Goal: Task Accomplishment & Management: Manage account settings

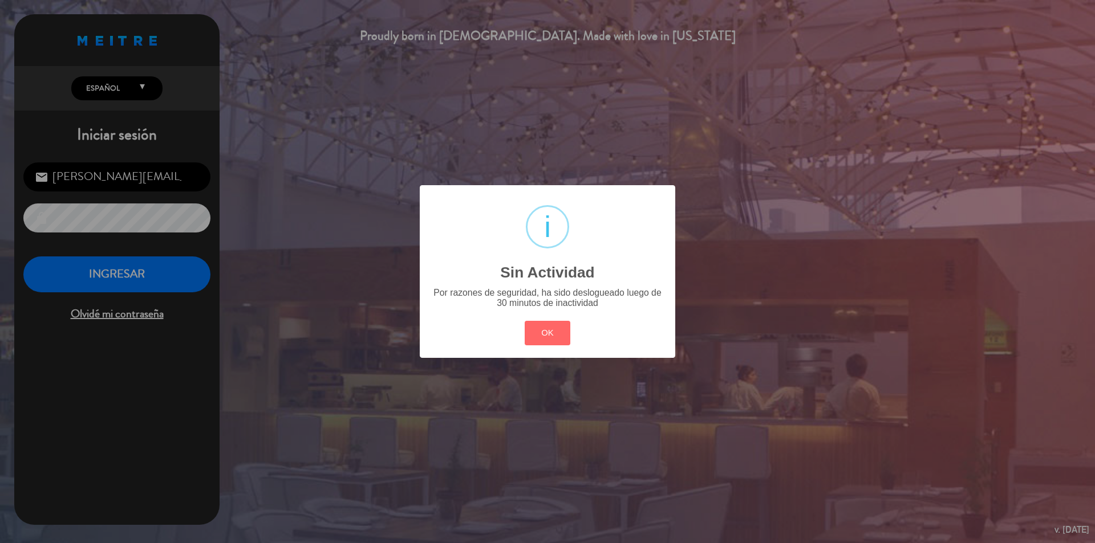
click at [522, 330] on div "? ! i Sin Actividad × Por razones de seguridad, ha sido deslogueado luego de 30…" at bounding box center [547, 271] width 255 height 172
click at [542, 334] on button "OK" at bounding box center [548, 333] width 46 height 25
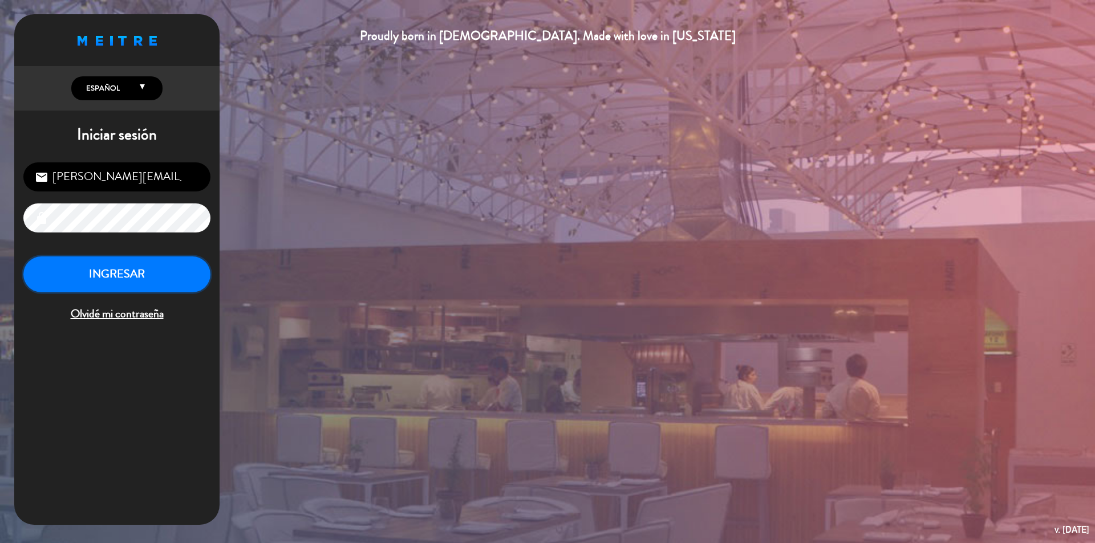
click at [137, 272] on button "INGRESAR" at bounding box center [116, 275] width 187 height 36
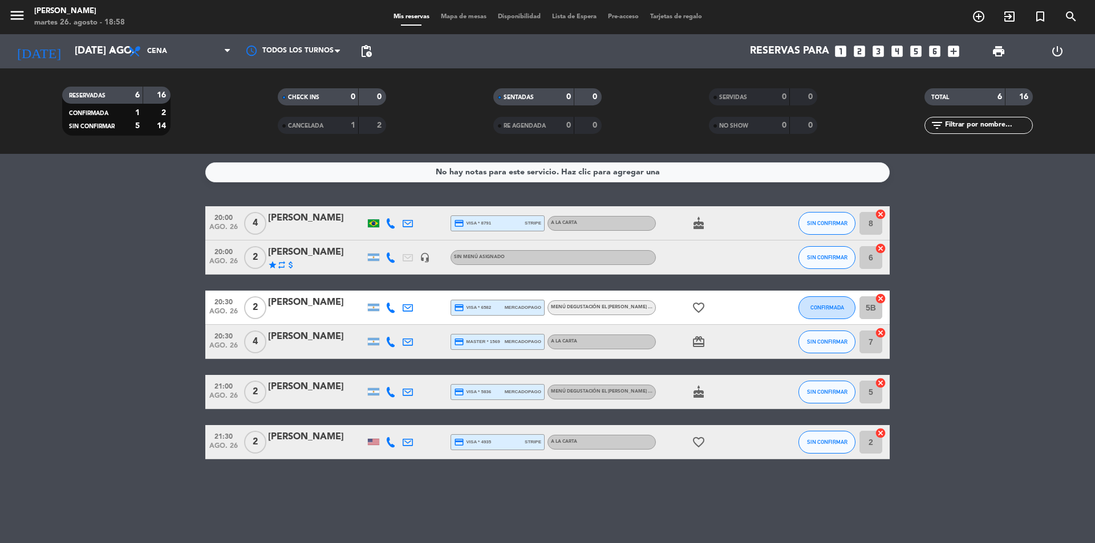
drag, startPoint x: 592, startPoint y: 456, endPoint x: 585, endPoint y: 430, distance: 27.1
click at [592, 446] on div "No hay notas para este servicio. Haz clic para agregar una 20:00 ago. 26 4 [PER…" at bounding box center [547, 348] width 1095 height 389
click at [936, 48] on icon "looks_6" at bounding box center [934, 51] width 15 height 15
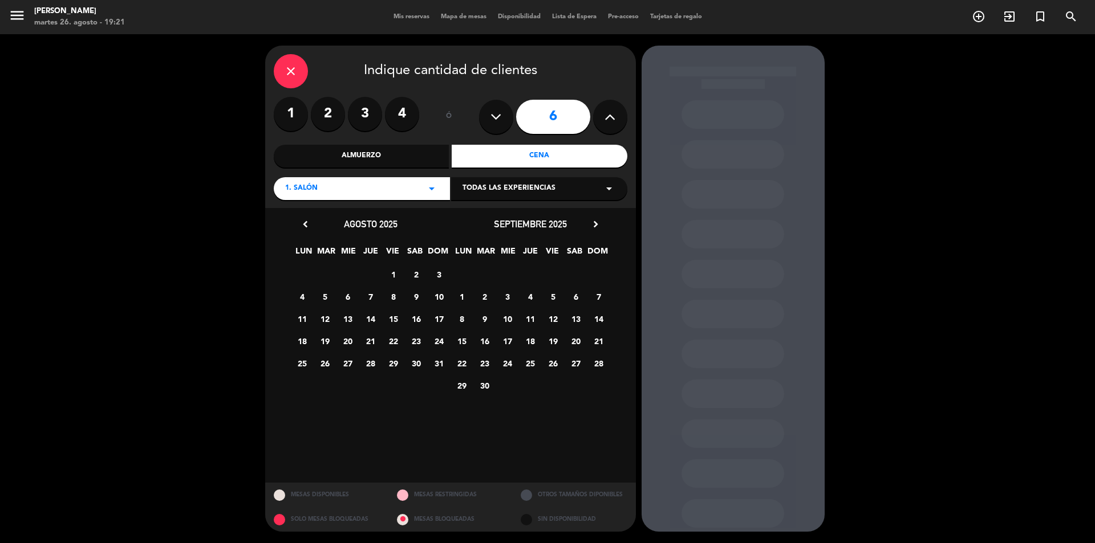
click at [555, 155] on div "Cena" at bounding box center [540, 156] width 176 height 23
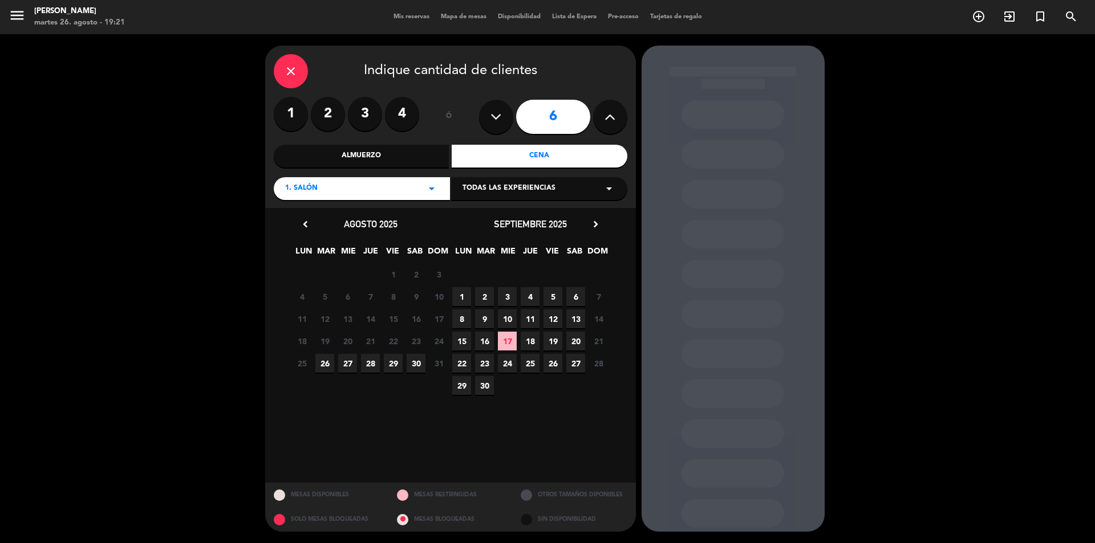
click at [323, 360] on span "26" at bounding box center [324, 363] width 19 height 19
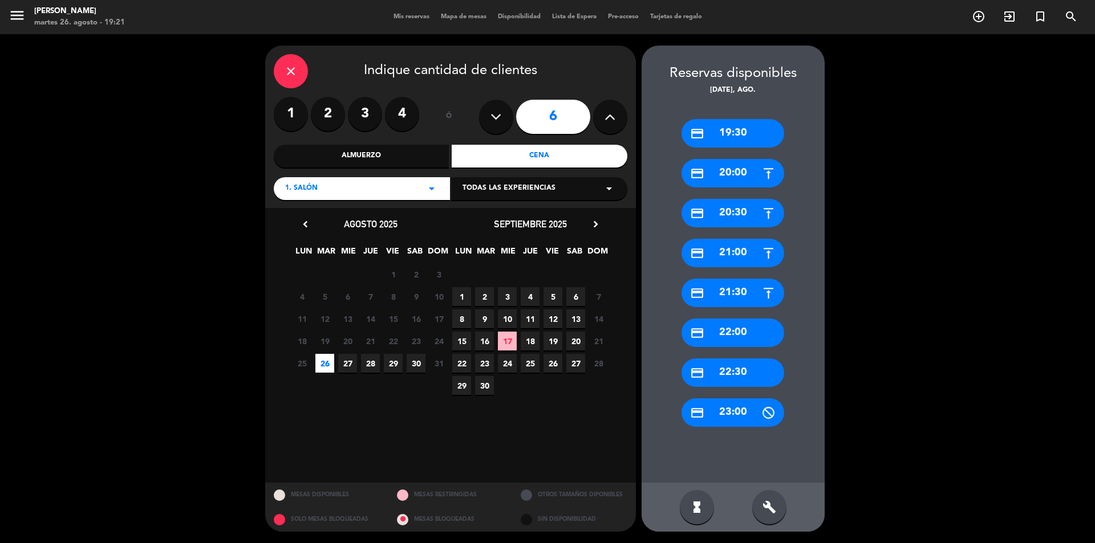
click at [752, 129] on div "credit_card 19:30" at bounding box center [732, 133] width 103 height 29
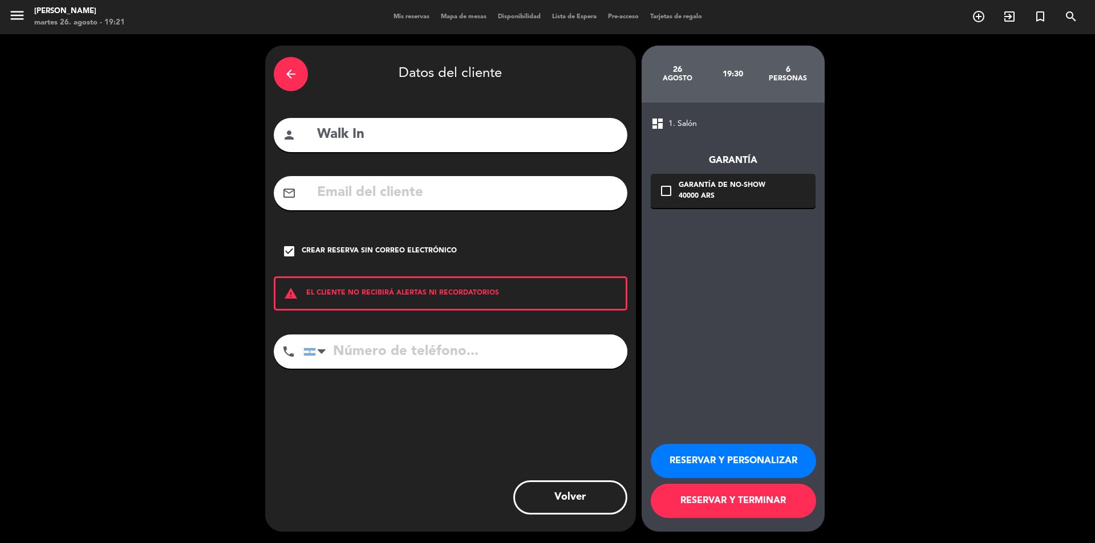
click at [722, 504] on button "RESERVAR Y TERMINAR" at bounding box center [733, 501] width 165 height 34
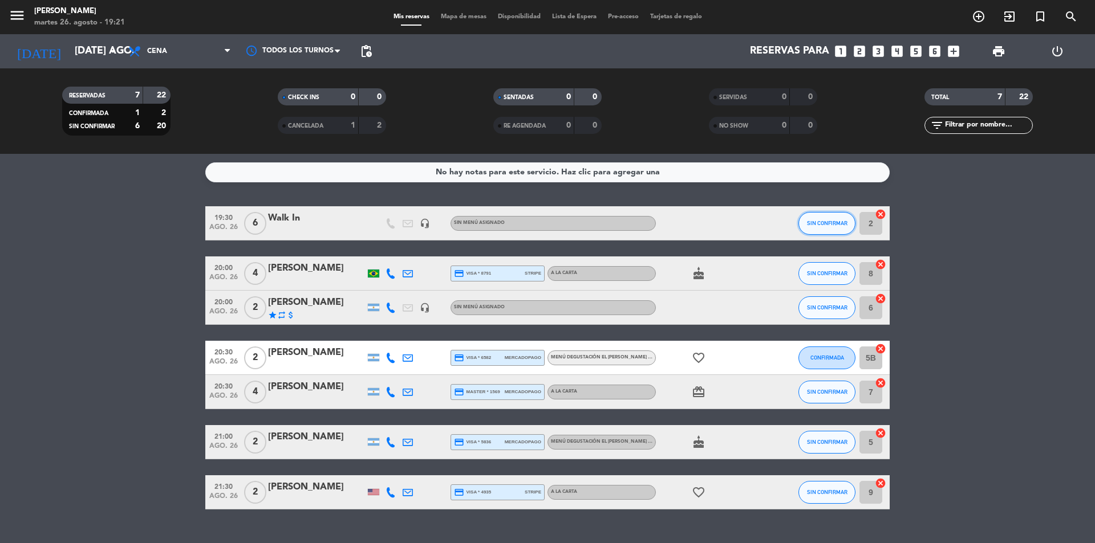
click at [825, 224] on span "SIN CONFIRMAR" at bounding box center [827, 223] width 40 height 6
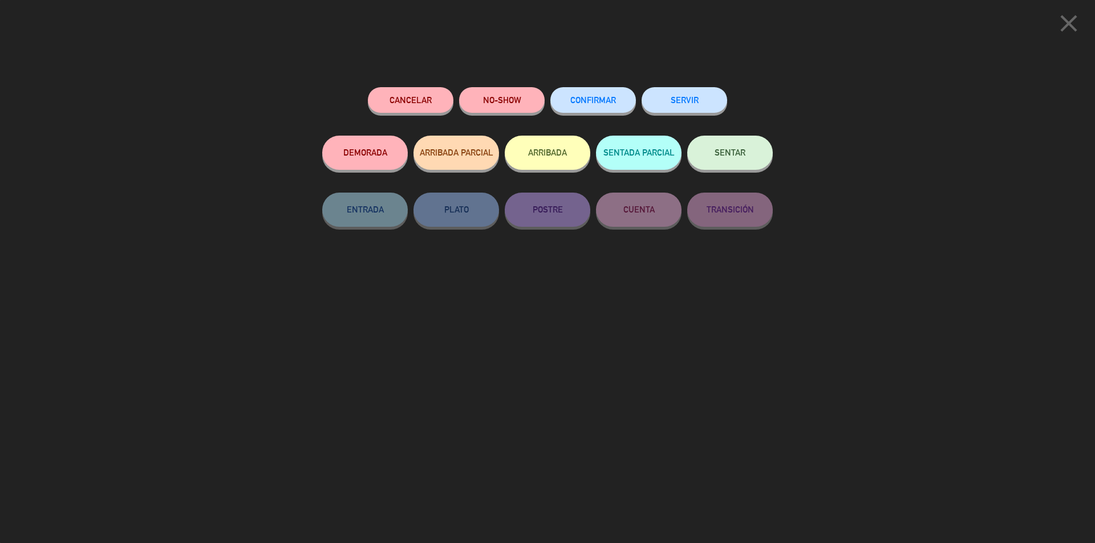
click at [688, 103] on button "SERVIR" at bounding box center [684, 100] width 86 height 26
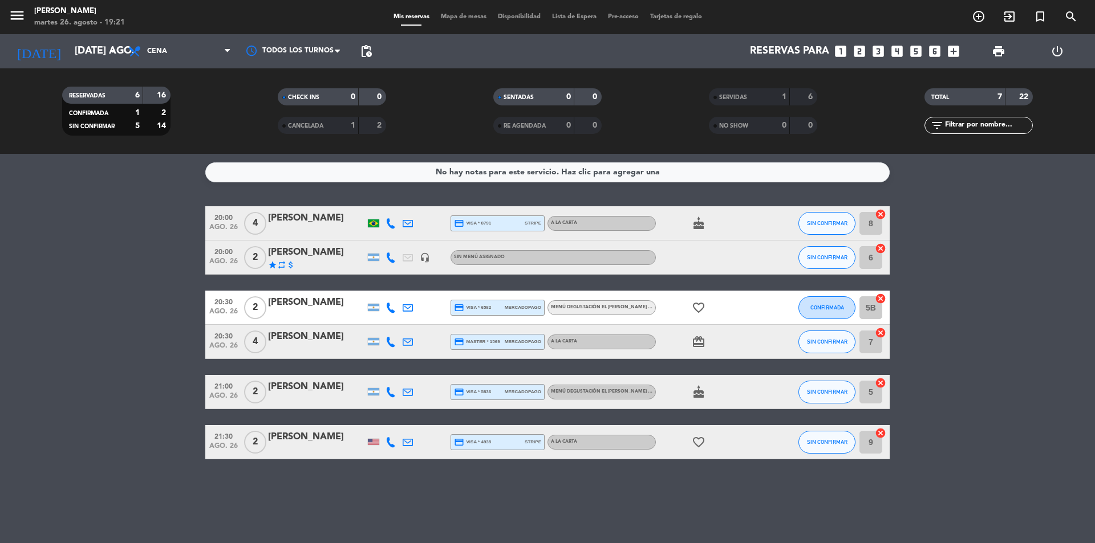
click at [743, 95] on span "SERVIDAS" at bounding box center [733, 98] width 28 height 6
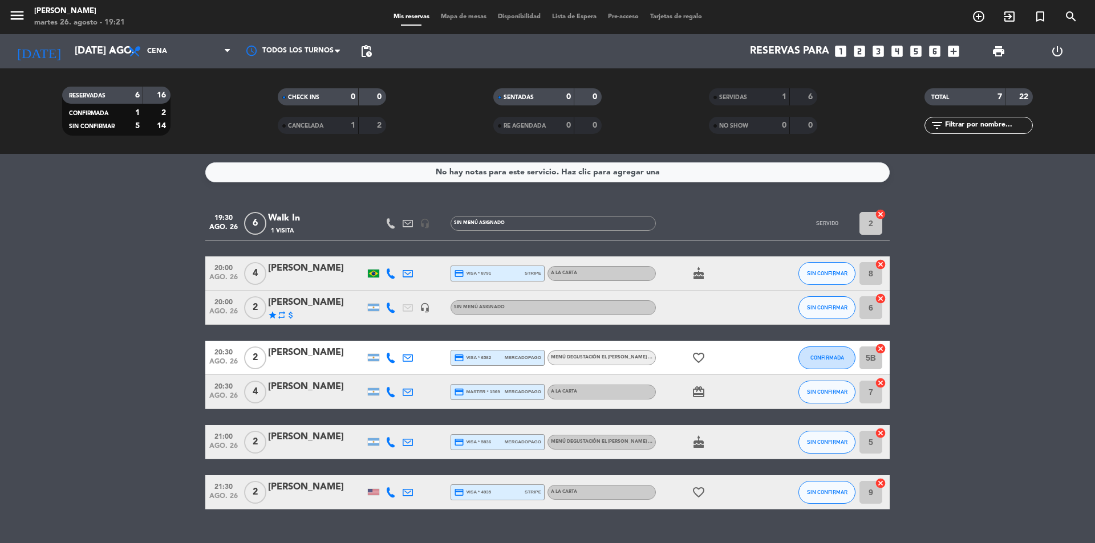
click at [320, 222] on div "Walk In" at bounding box center [316, 218] width 97 height 15
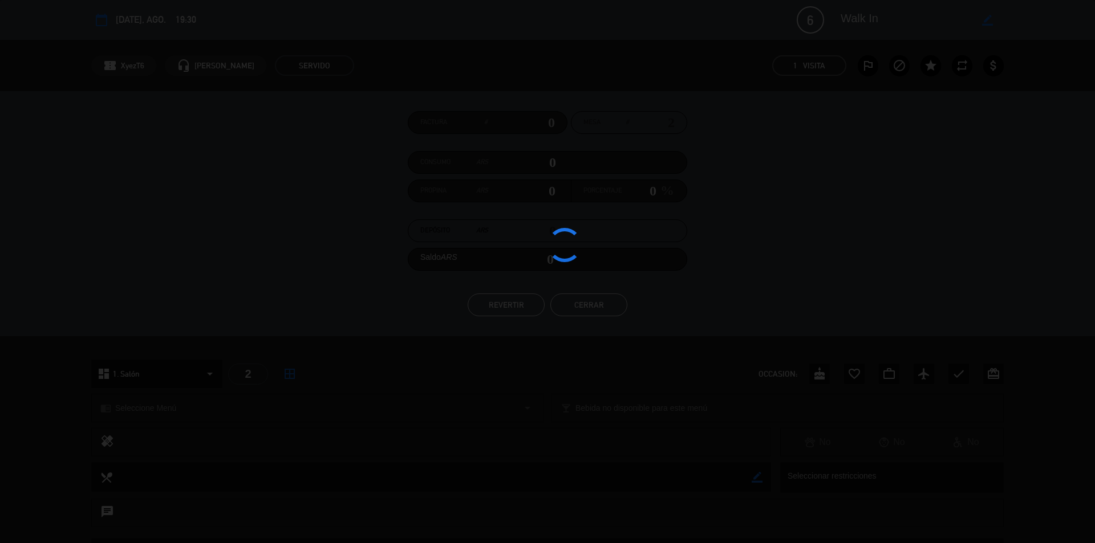
click at [320, 222] on div at bounding box center [547, 271] width 1095 height 543
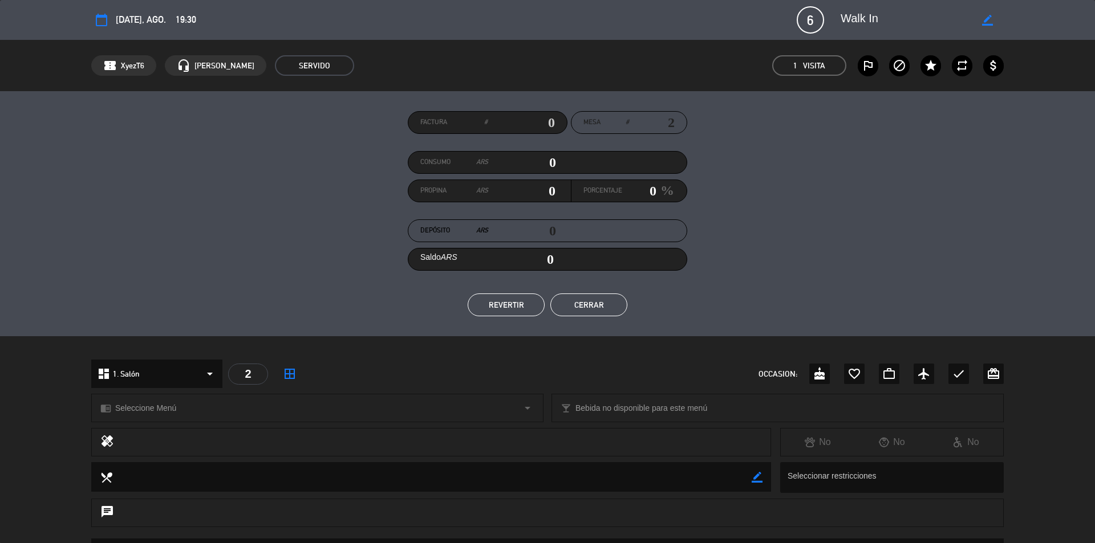
click at [511, 304] on button "REVERTIR" at bounding box center [506, 305] width 77 height 23
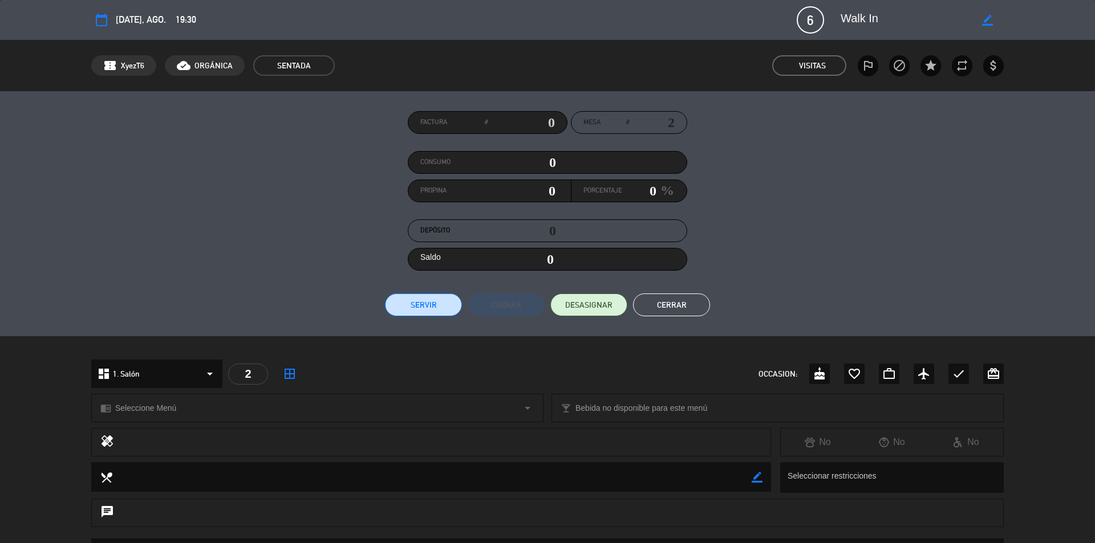
click at [667, 310] on button "Cerrar" at bounding box center [671, 305] width 77 height 23
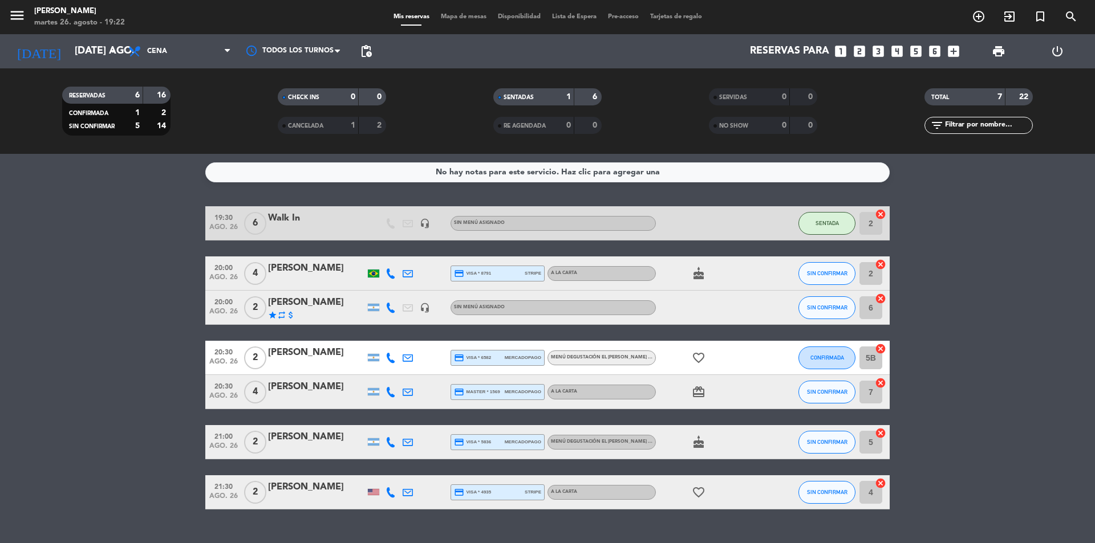
click at [274, 217] on div "Walk In" at bounding box center [316, 218] width 97 height 15
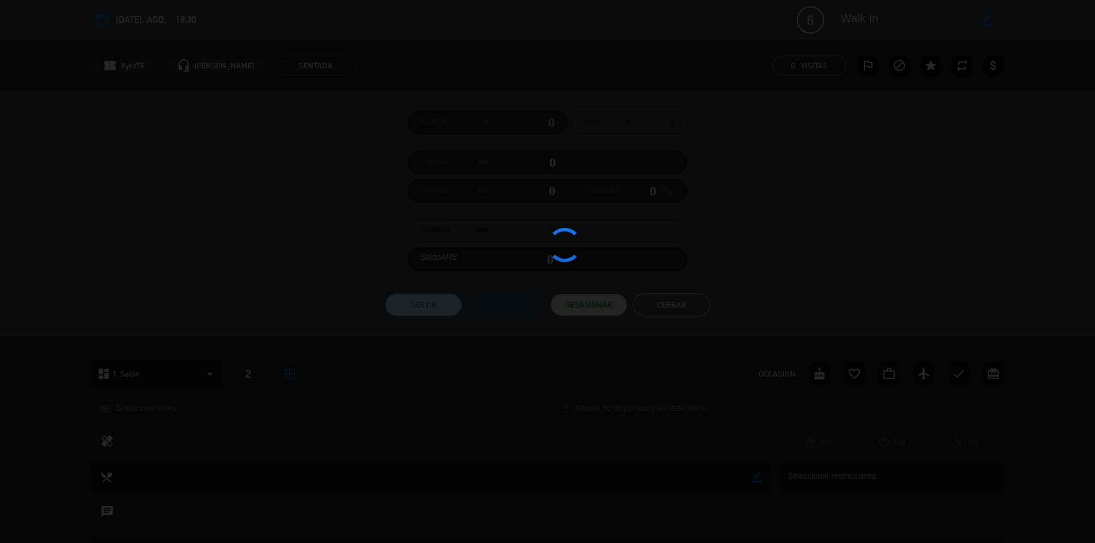
click at [274, 216] on div at bounding box center [547, 271] width 1095 height 543
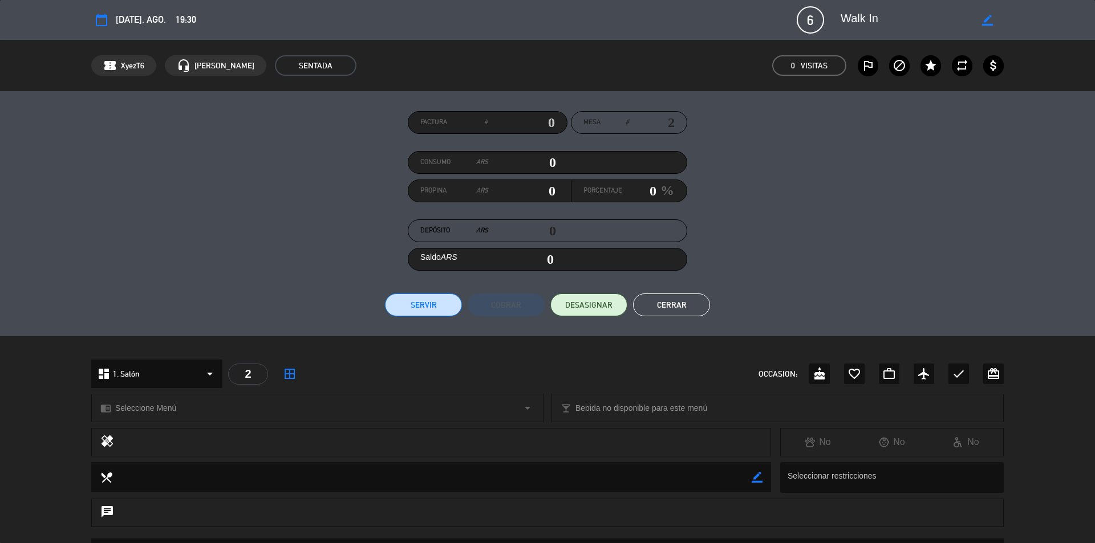
click at [811, 19] on span "6" at bounding box center [810, 19] width 27 height 27
drag, startPoint x: 812, startPoint y: 19, endPoint x: 800, endPoint y: 19, distance: 12.0
click at [800, 19] on span "6" at bounding box center [810, 19] width 27 height 27
click at [985, 19] on icon "border_color" at bounding box center [987, 20] width 11 height 11
click at [820, 18] on span "6" at bounding box center [810, 19] width 27 height 27
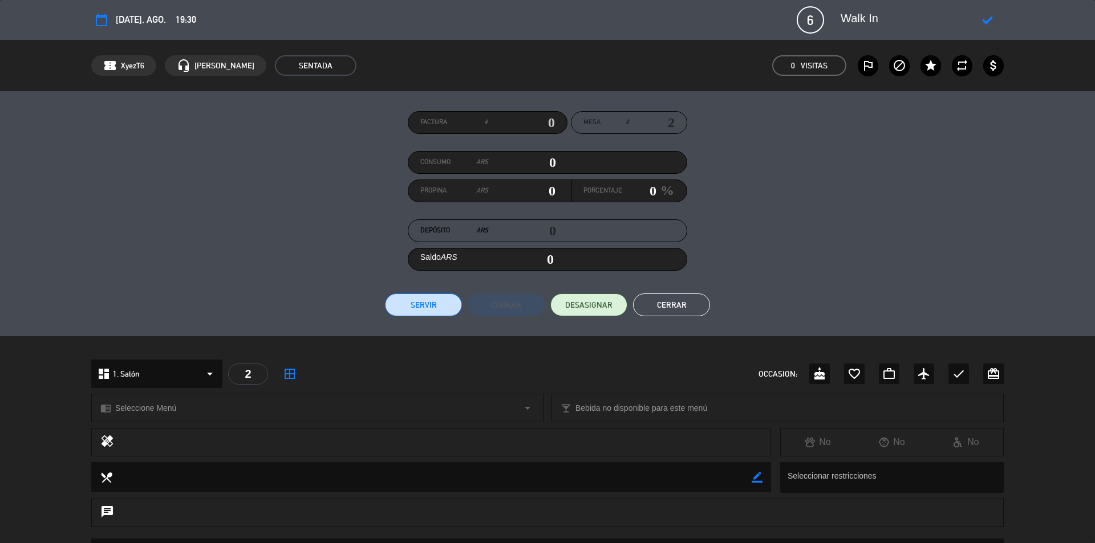
click at [818, 17] on span "6" at bounding box center [810, 19] width 27 height 27
click at [593, 304] on span "DESASIGNAR" at bounding box center [588, 305] width 47 height 12
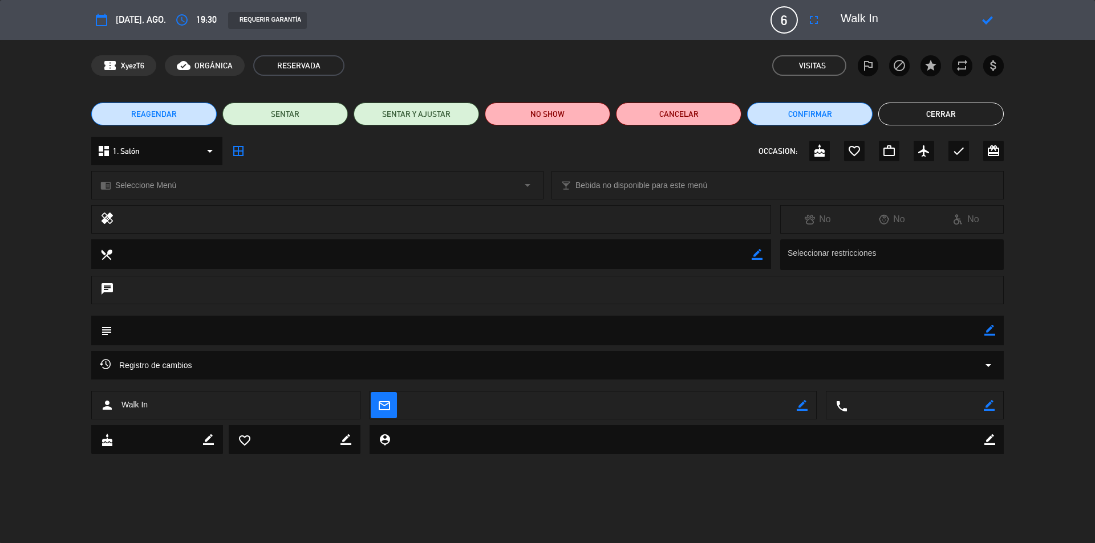
click at [940, 118] on button "Cerrar" at bounding box center [940, 114] width 125 height 23
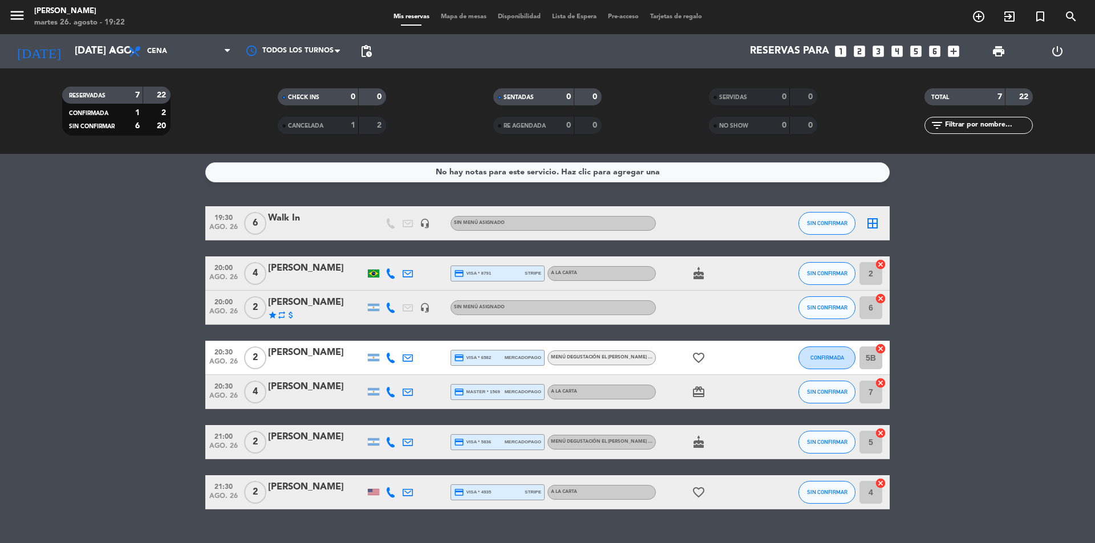
click at [279, 217] on div "Walk In" at bounding box center [316, 218] width 97 height 15
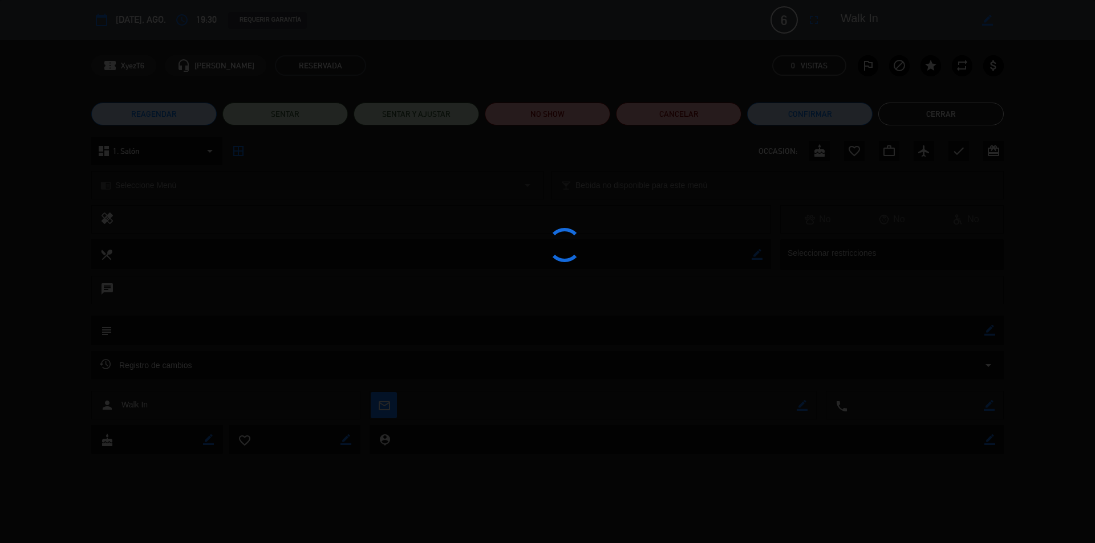
click at [279, 217] on div at bounding box center [547, 271] width 1095 height 543
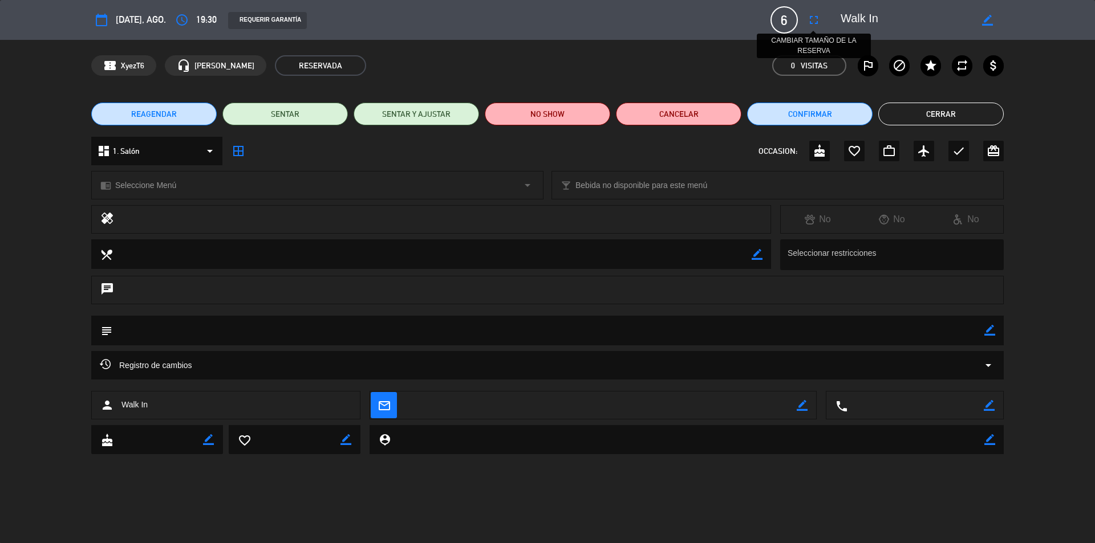
click at [813, 19] on icon "fullscreen" at bounding box center [814, 20] width 14 height 14
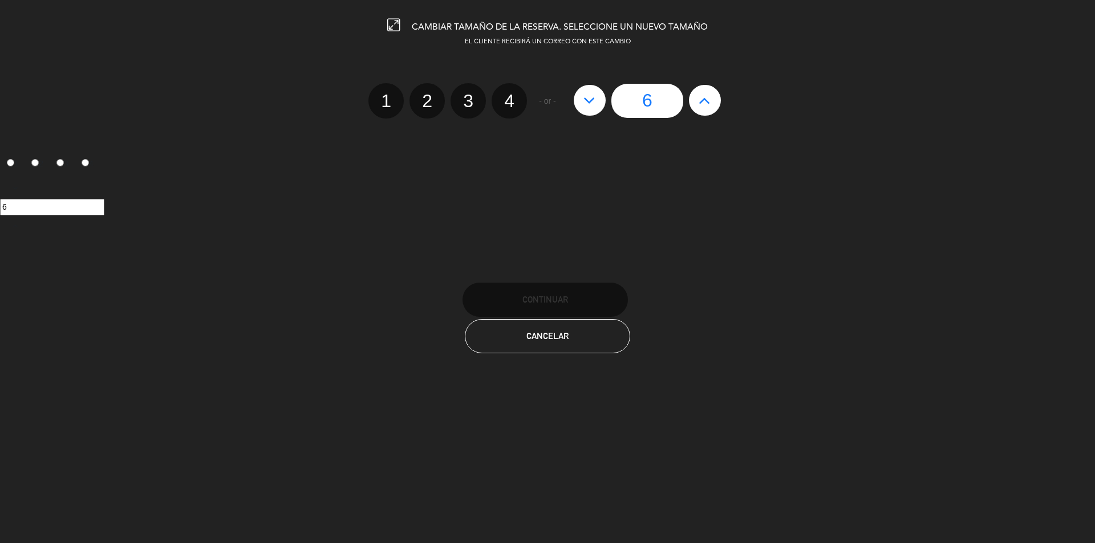
click at [716, 98] on button at bounding box center [705, 100] width 32 height 31
type input "7"
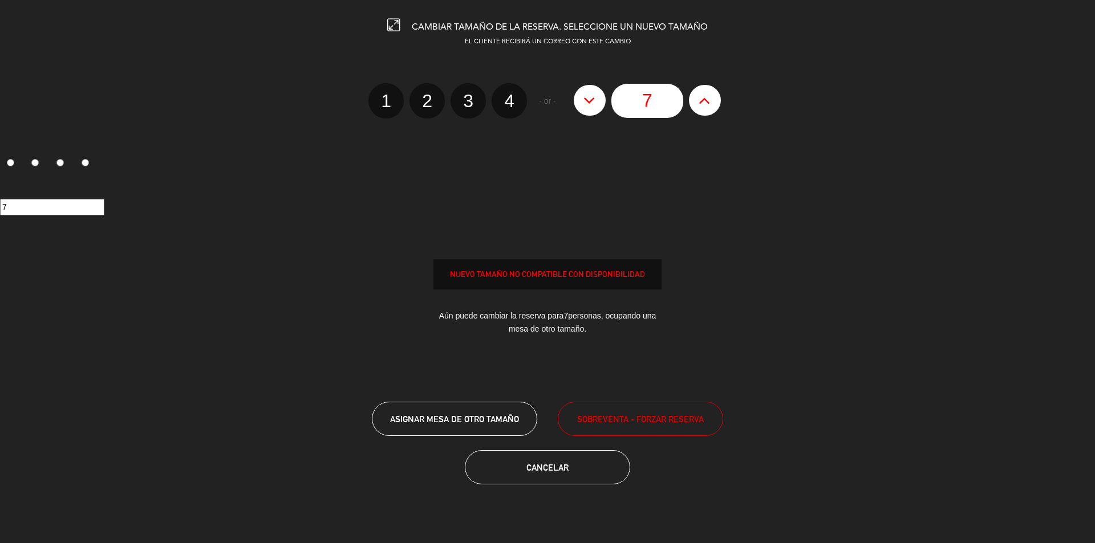
click at [716, 97] on button at bounding box center [705, 100] width 32 height 31
type input "8"
click at [716, 97] on button at bounding box center [705, 100] width 32 height 31
type input "9"
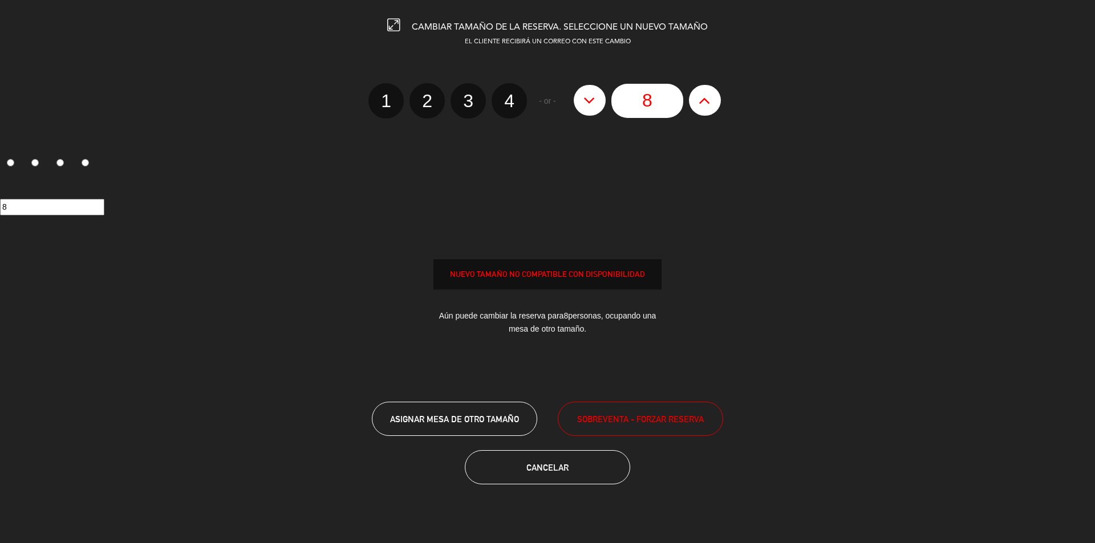
type input "9"
click at [716, 97] on button at bounding box center [705, 100] width 32 height 31
type input "10"
click at [468, 420] on span "ASIGNAR MESA DE OTRO TAMAÑO" at bounding box center [454, 419] width 129 height 10
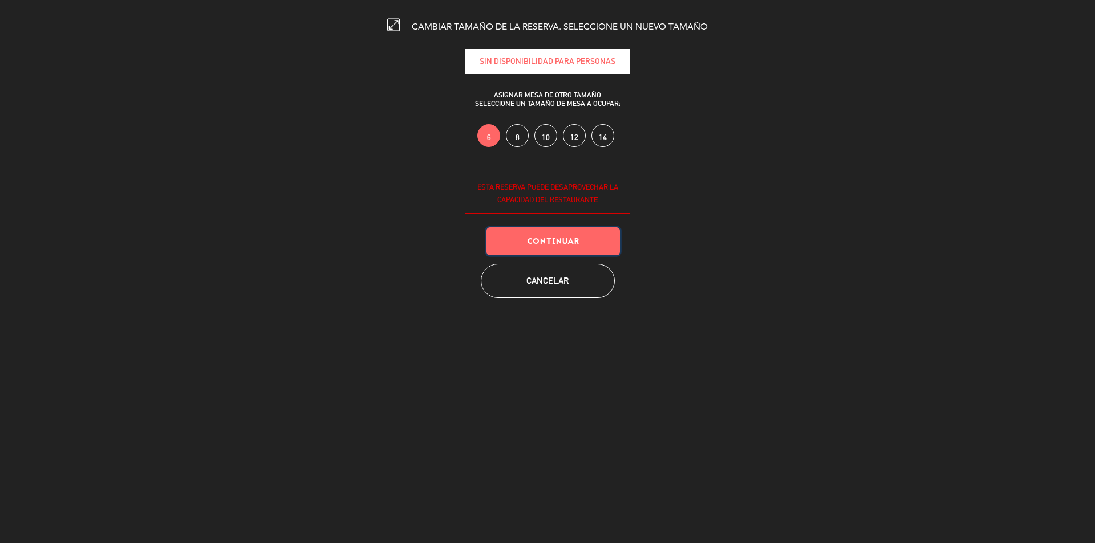
click at [590, 236] on button "Continuar" at bounding box center [552, 241] width 133 height 28
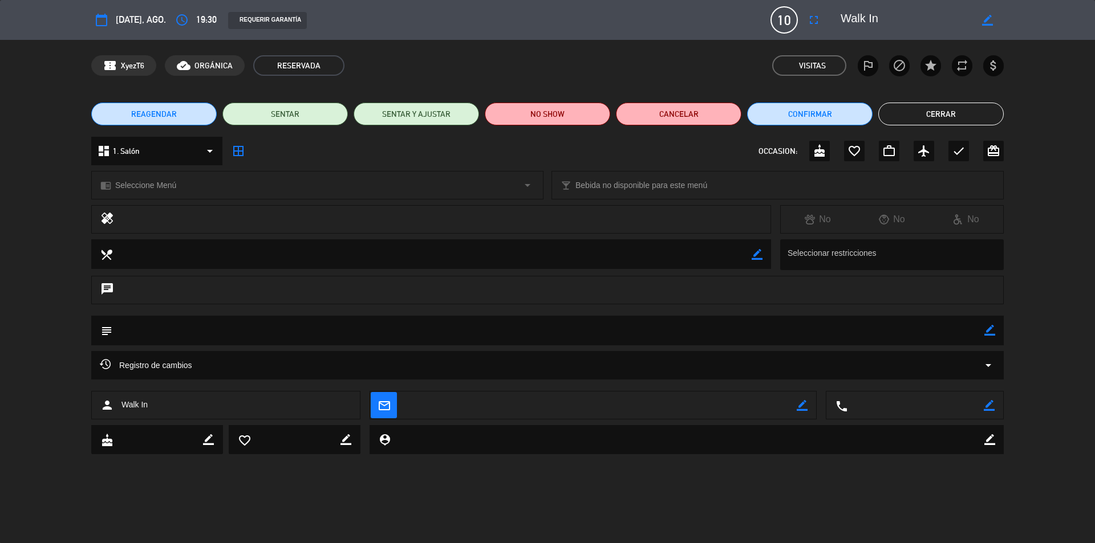
click at [950, 109] on button "Cerrar" at bounding box center [940, 114] width 125 height 23
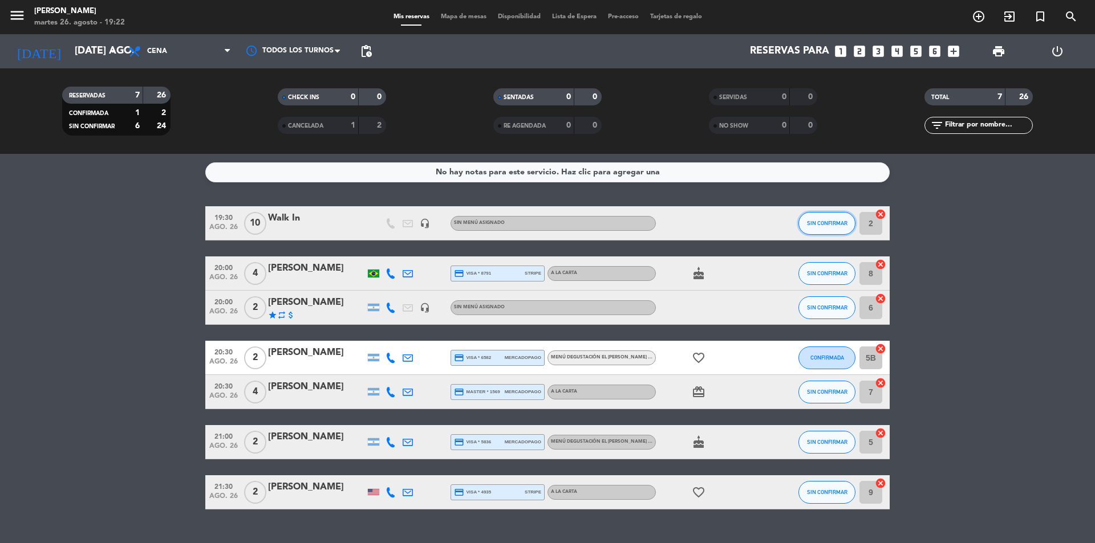
click at [814, 217] on button "SIN CONFIRMAR" at bounding box center [826, 223] width 57 height 23
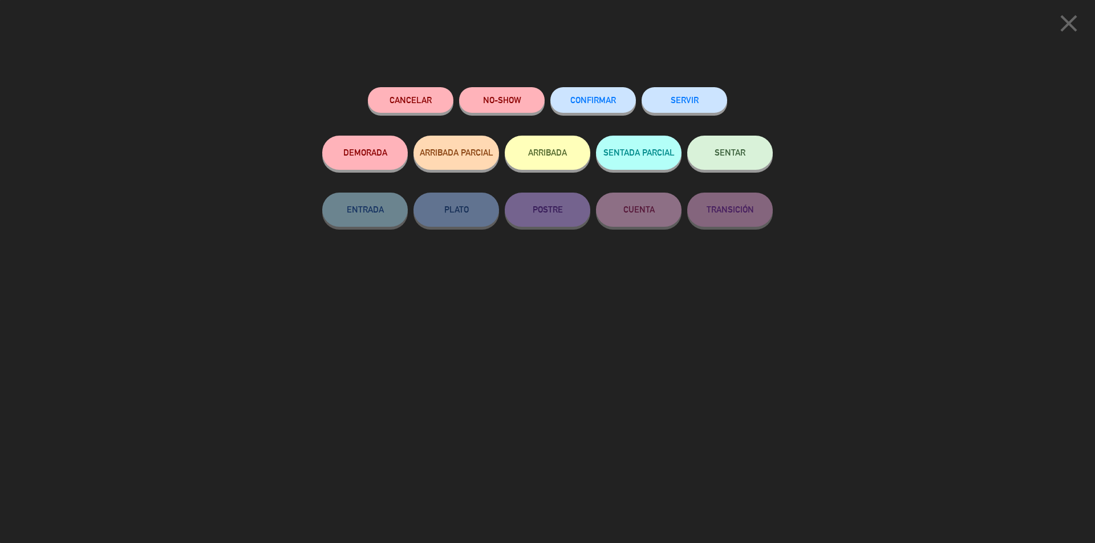
click at [729, 151] on span "SENTAR" at bounding box center [729, 153] width 31 height 10
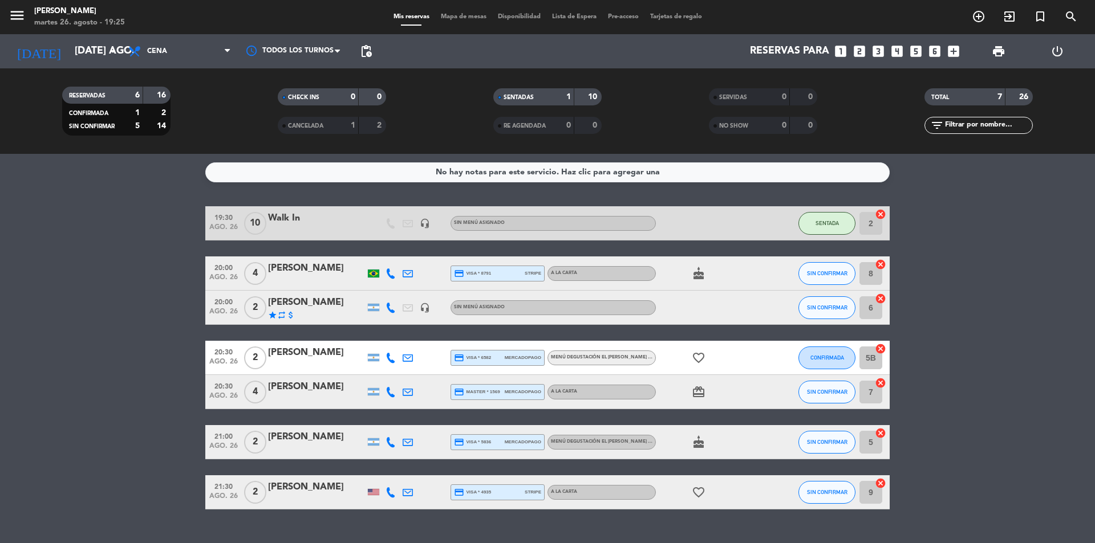
click at [1058, 282] on bookings-row "19:30 ago. 26 10 Walk In headset_mic Sin menú asignado SENTADA 2 cancel 20:00 a…" at bounding box center [547, 357] width 1095 height 303
click at [117, 320] on bookings-row "19:30 ago. 26 10 Walk In headset_mic Sin menú asignado SENTADA 2 cancel 20:00 a…" at bounding box center [547, 357] width 1095 height 303
click at [117, 332] on bookings-row "19:30 ago. 26 10 Walk In headset_mic Sin menú asignado SENTADA 2 cancel 20:00 a…" at bounding box center [547, 357] width 1095 height 303
click at [83, 307] on bookings-row "19:30 ago. 26 10 Walk In headset_mic Sin menú asignado SENTADA 2 cancel 20:00 a…" at bounding box center [547, 357] width 1095 height 303
click at [98, 254] on bookings-row "19:30 ago. 26 10 Walk In headset_mic Sin menú asignado SENTADA 2 cancel 20:00 a…" at bounding box center [547, 357] width 1095 height 303
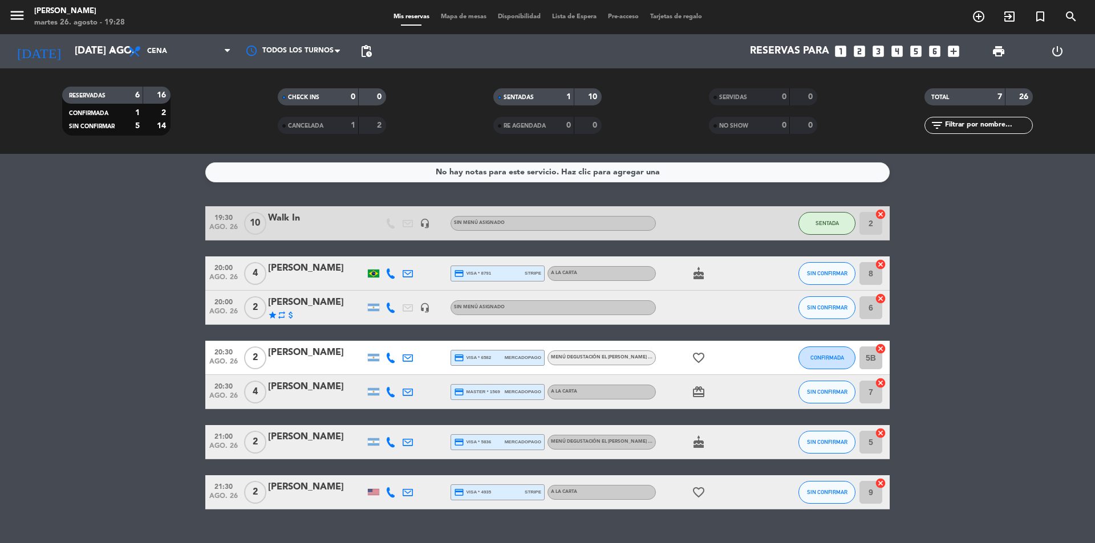
click at [287, 218] on div "Walk In" at bounding box center [316, 218] width 97 height 15
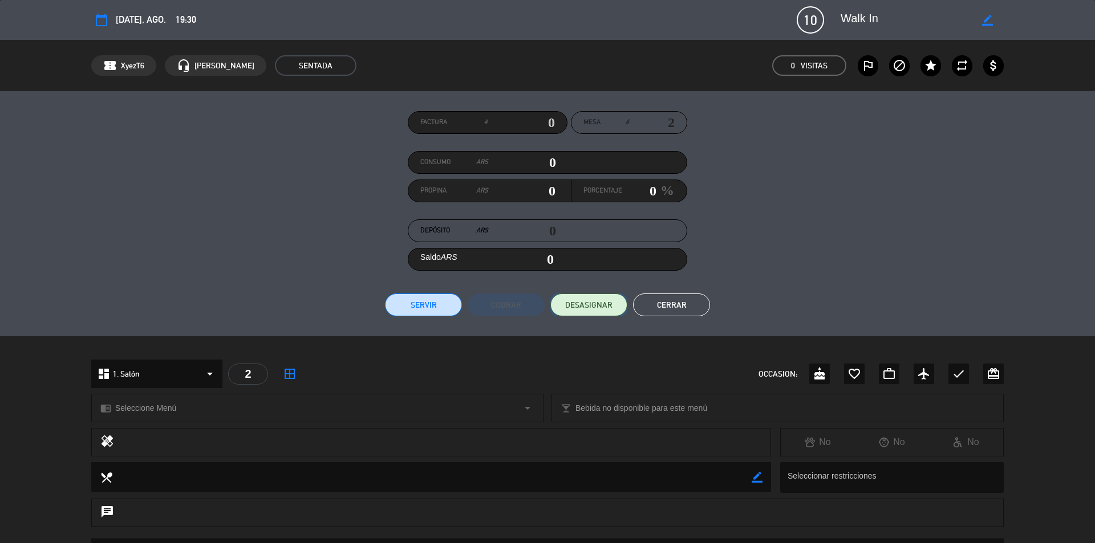
click at [587, 304] on span "DESASIGNAR" at bounding box center [588, 305] width 47 height 12
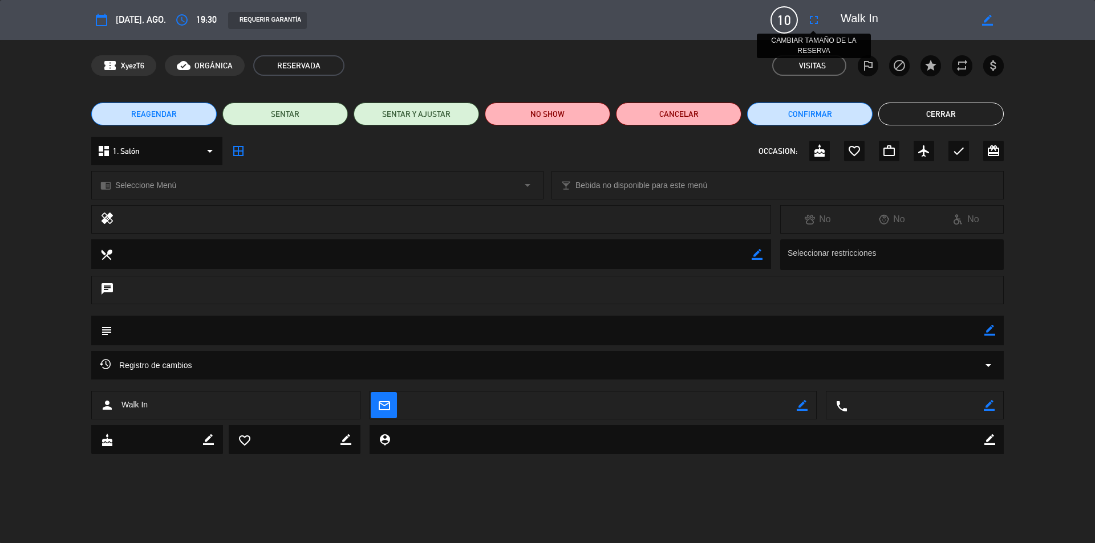
click at [810, 22] on icon "fullscreen" at bounding box center [814, 20] width 14 height 14
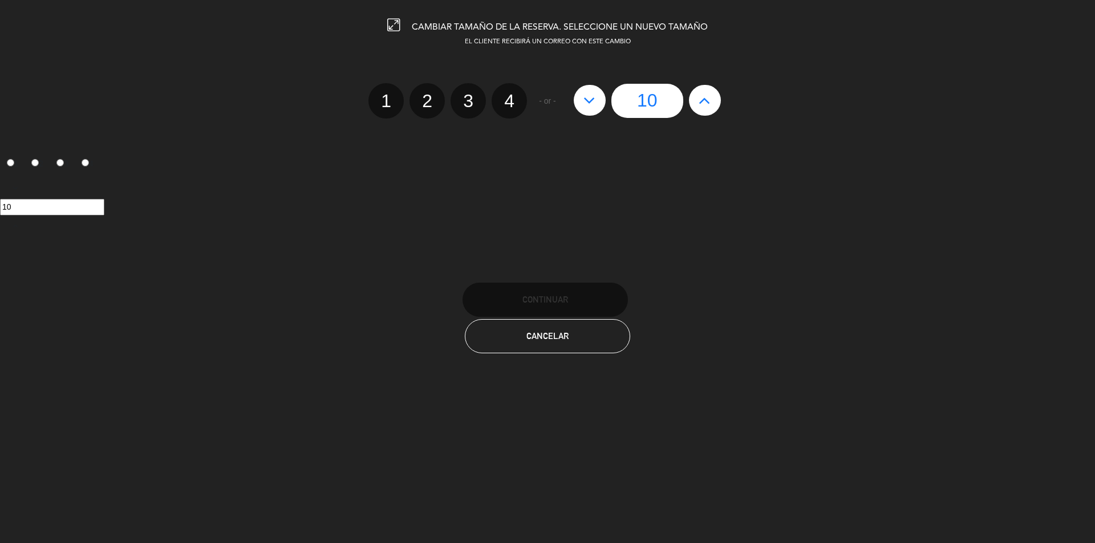
click at [588, 105] on icon at bounding box center [589, 100] width 12 height 18
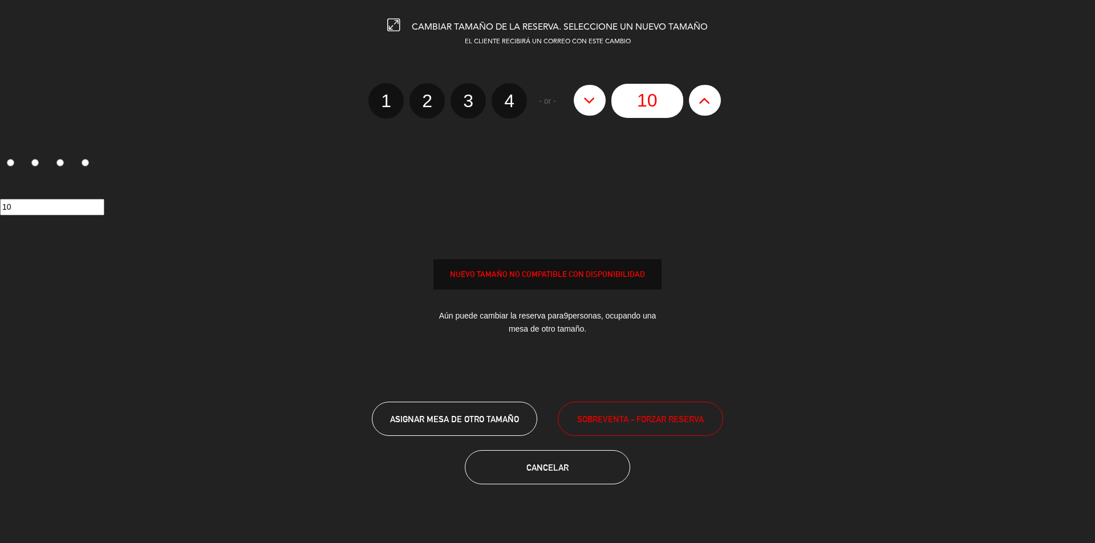
type input "9"
click at [0, 0] on div at bounding box center [0, 0] width 0 height 0
click at [594, 98] on icon at bounding box center [589, 100] width 12 height 18
type input "8"
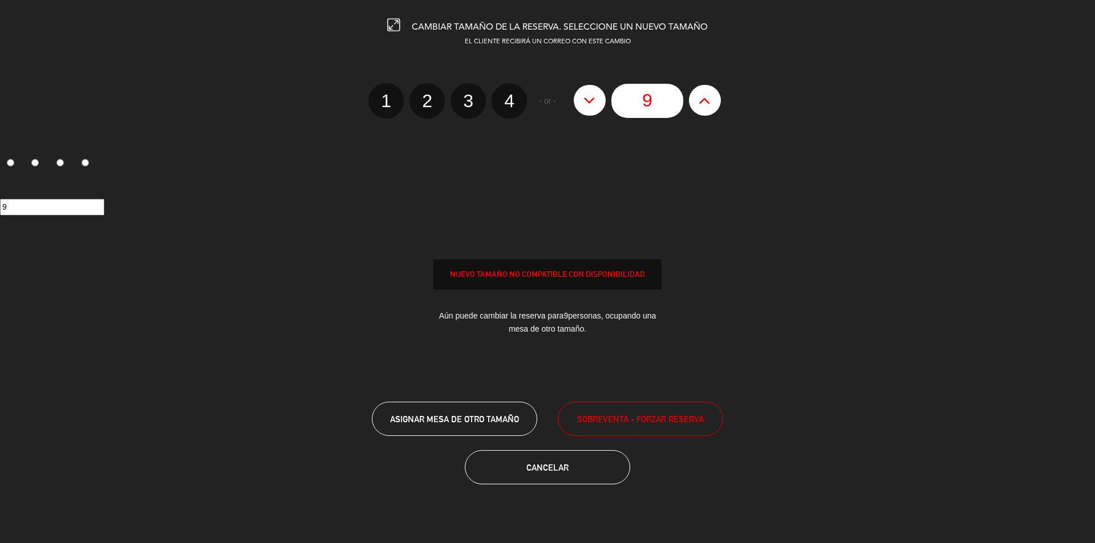
type input "8"
click at [485, 415] on span "ASIGNAR MESA DE OTRO TAMAÑO" at bounding box center [454, 419] width 129 height 10
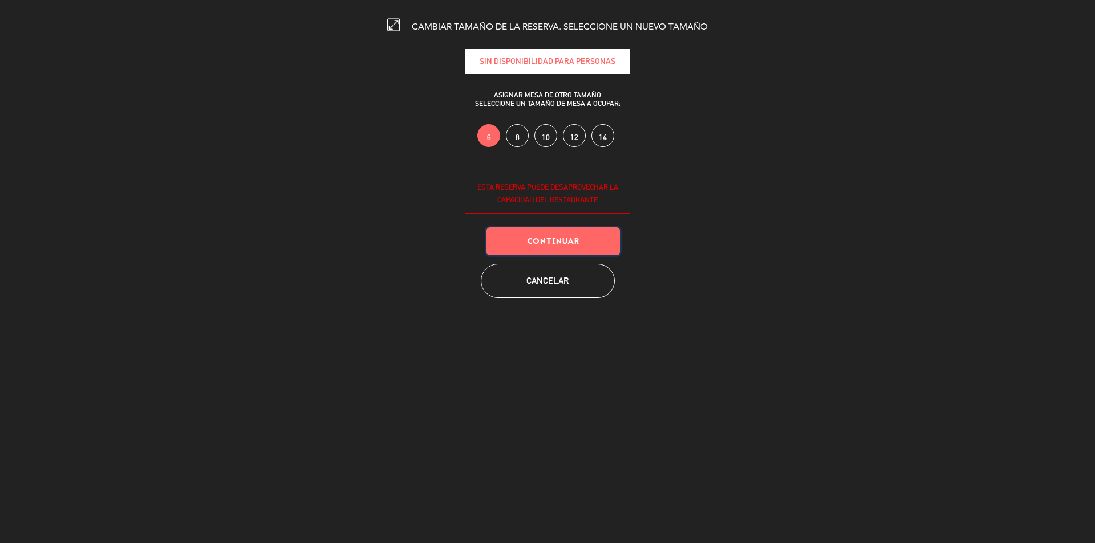
click at [596, 231] on button "Continuar" at bounding box center [552, 241] width 133 height 28
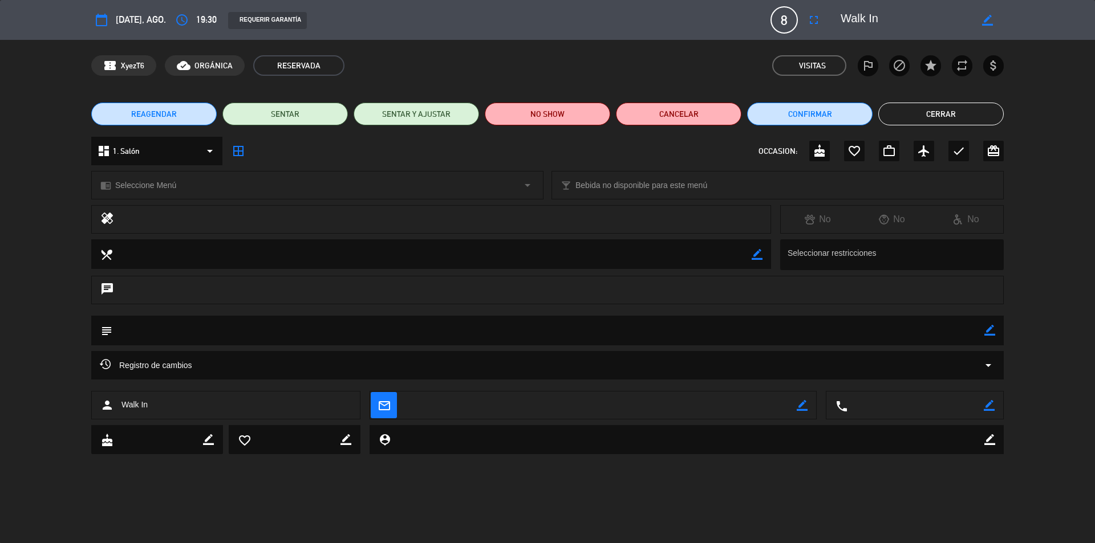
click at [957, 112] on button "Cerrar" at bounding box center [940, 114] width 125 height 23
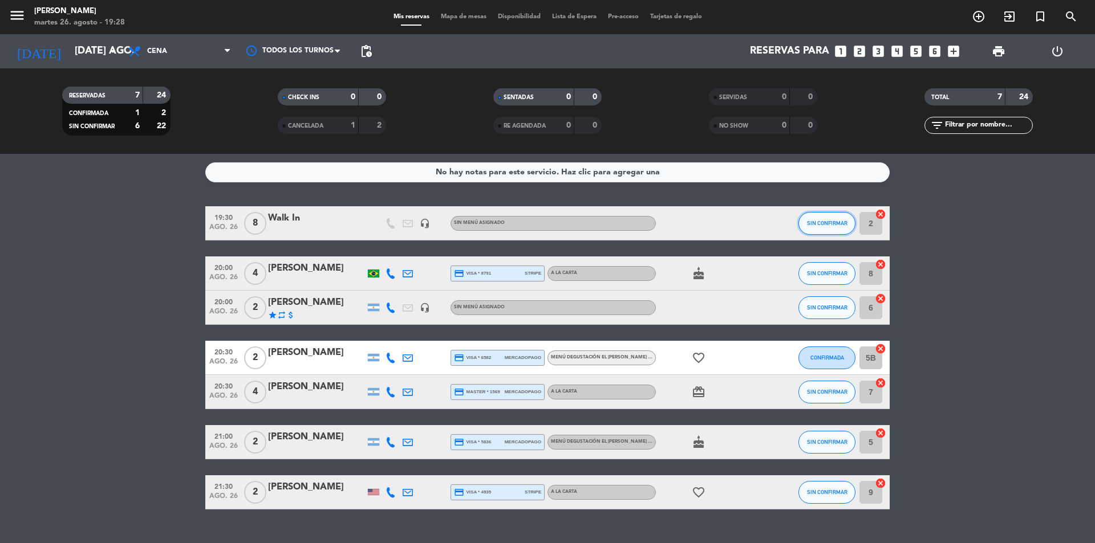
click at [831, 216] on button "SIN CONFIRMAR" at bounding box center [826, 223] width 57 height 23
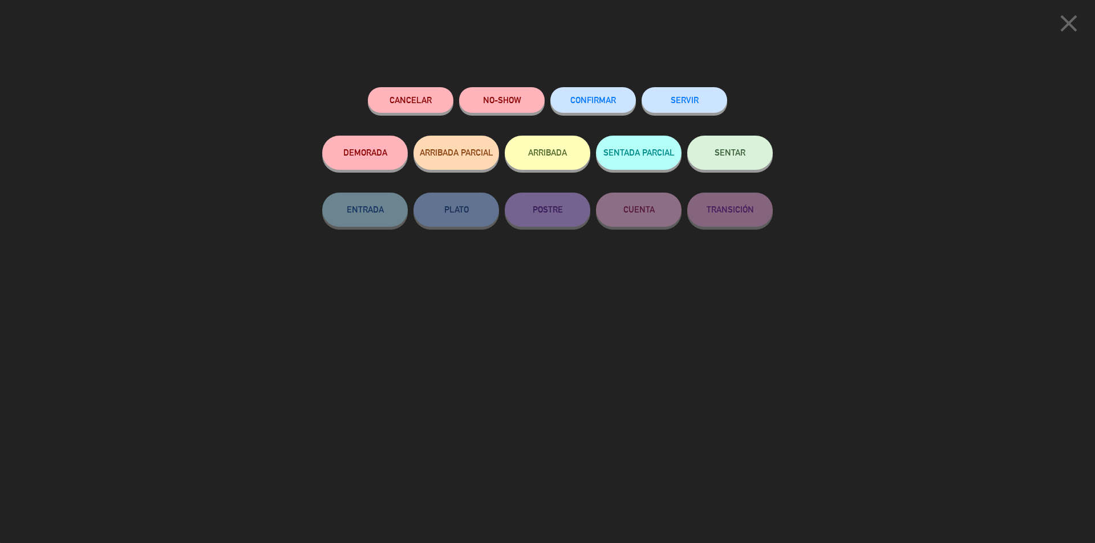
click at [737, 149] on span "SENTAR" at bounding box center [729, 153] width 31 height 10
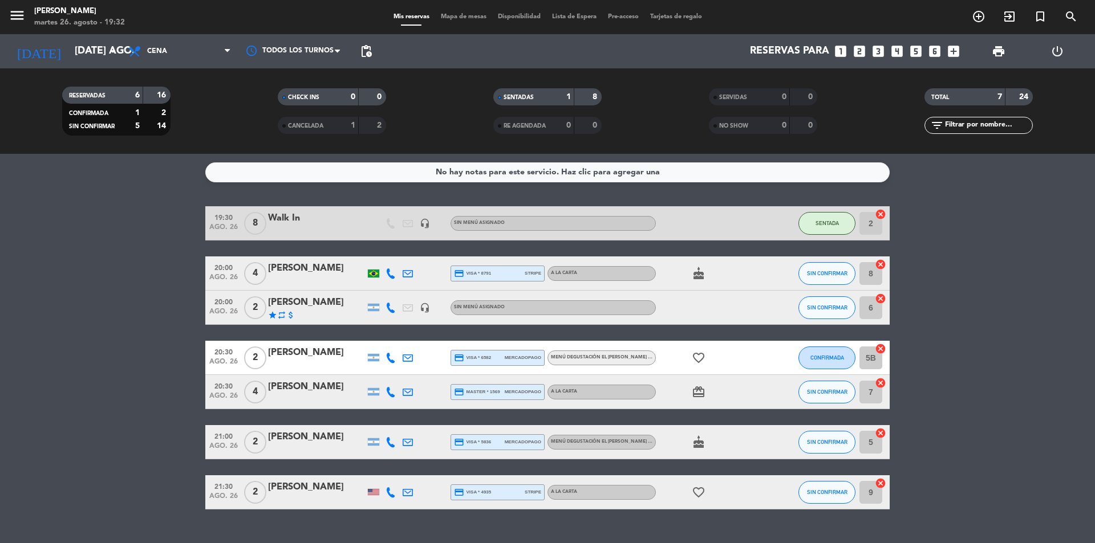
click at [979, 290] on bookings-row "19:30 ago. 26 8 Walk In headset_mic Sin menú asignado SENTADA 2 cancel 20:00 ag…" at bounding box center [547, 357] width 1095 height 303
